Goal: Find specific page/section: Find specific page/section

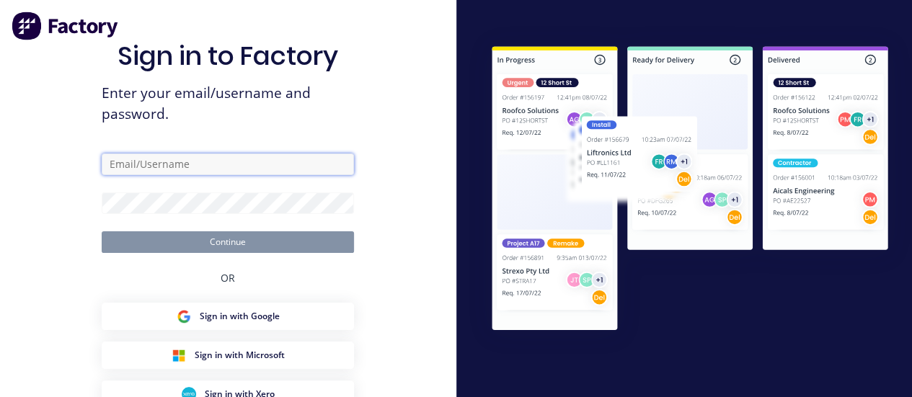
click at [182, 159] on input "text" at bounding box center [228, 165] width 252 height 22
type input "[PERSON_NAME][EMAIL_ADDRESS][DOMAIN_NAME]"
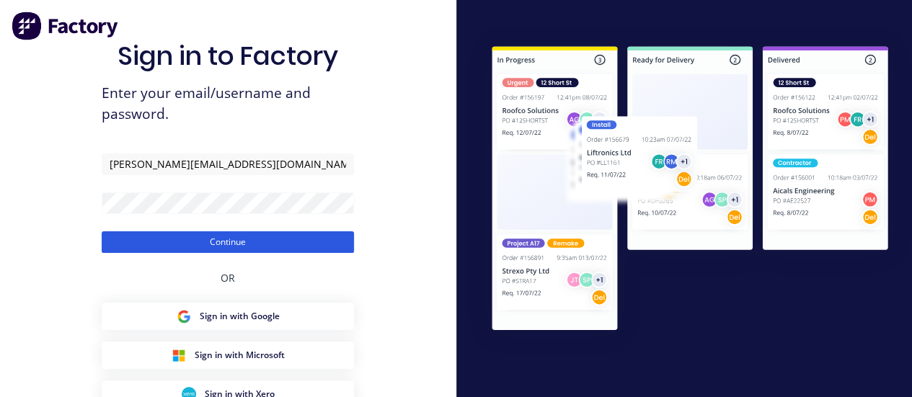
click at [322, 249] on button "Continue" at bounding box center [228, 242] width 252 height 22
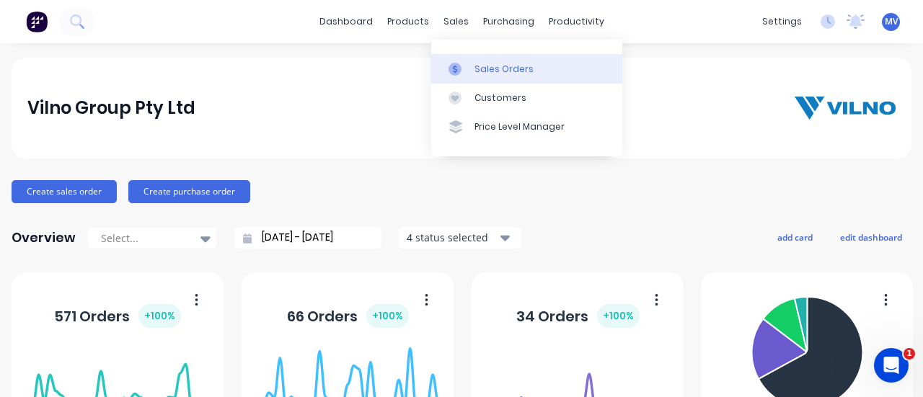
click at [476, 63] on div "Sales Orders" at bounding box center [503, 69] width 59 height 13
